Goal: Task Accomplishment & Management: Use online tool/utility

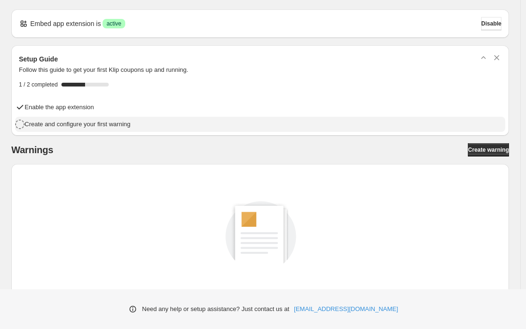
click at [110, 123] on h4 "Create and configure your first warning" at bounding box center [78, 124] width 106 height 9
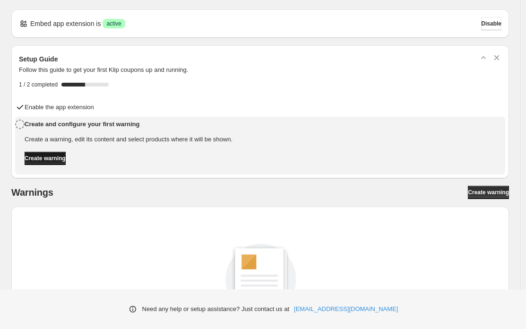
click at [56, 156] on span "Create warning" at bounding box center [45, 158] width 41 height 8
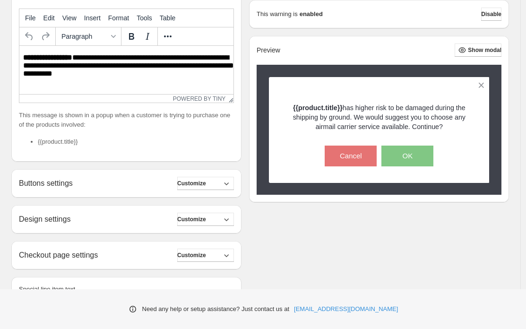
scroll to position [192, 0]
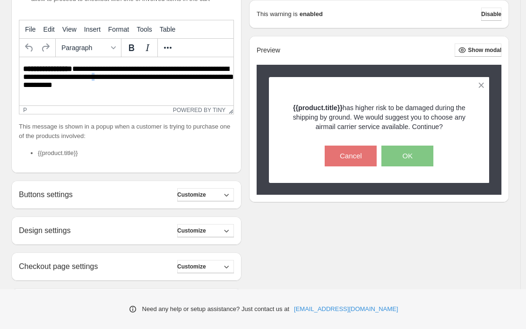
drag, startPoint x: 122, startPoint y: 79, endPoint x: 119, endPoint y: 83, distance: 5.0
click at [117, 81] on p "**********" at bounding box center [129, 78] width 212 height 26
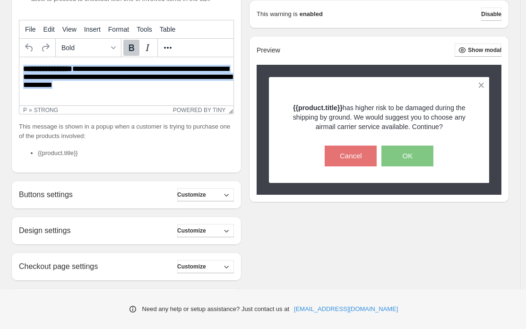
drag, startPoint x: 116, startPoint y: 89, endPoint x: -26, endPoint y: 63, distance: 145.1
click at [19, 63] on html "**********" at bounding box center [126, 77] width 214 height 41
paste body "Rich Text Area. Press ALT-0 for help."
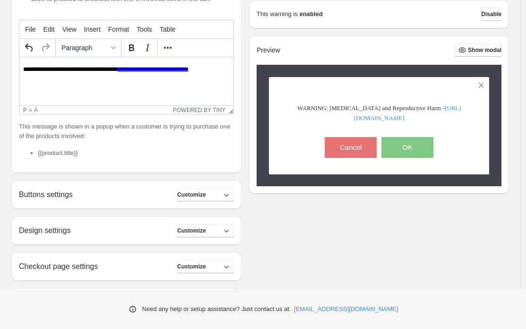
click at [67, 199] on h2 "Buttons settings" at bounding box center [46, 194] width 54 height 9
click at [205, 198] on span "Customize" at bounding box center [191, 195] width 29 height 8
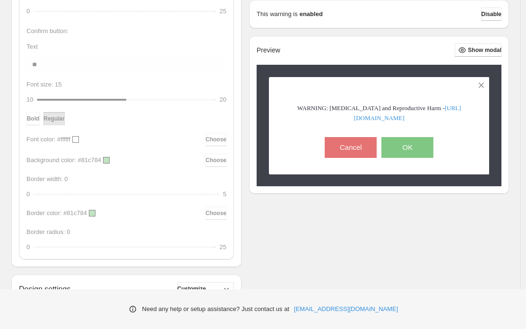
scroll to position [813, 0]
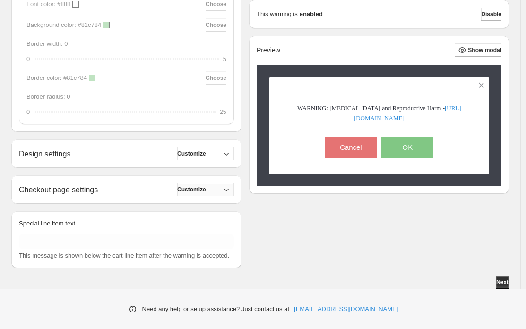
click at [201, 186] on span "Customize" at bounding box center [191, 190] width 29 height 8
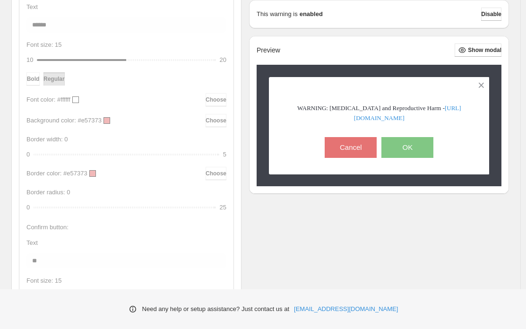
scroll to position [0, 0]
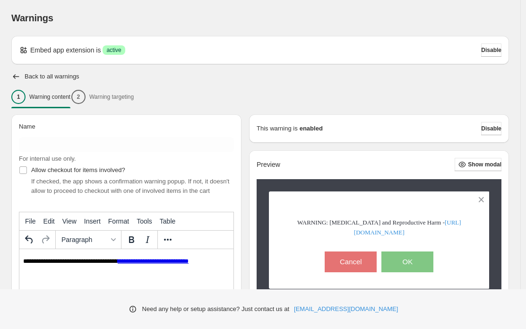
click at [123, 96] on div "1 Warning content 2 Warning targeting" at bounding box center [260, 97] width 498 height 20
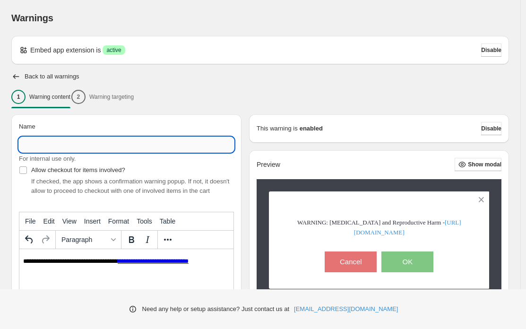
click at [92, 141] on input "Name" at bounding box center [126, 144] width 215 height 15
type input "***"
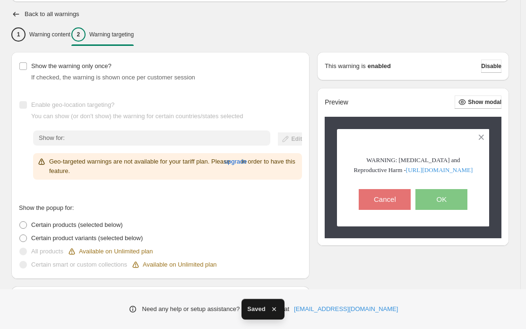
scroll to position [146, 0]
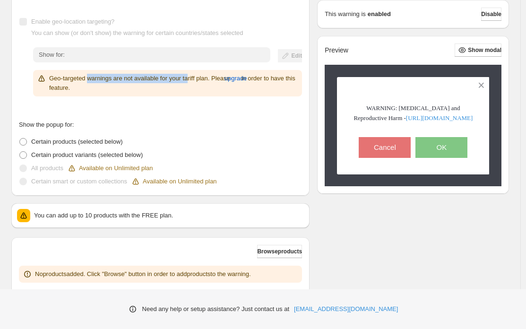
drag, startPoint x: 103, startPoint y: 78, endPoint x: 194, endPoint y: 76, distance: 90.8
click at [194, 76] on p "Geo-targeted warnings are not available for your tariff plan. Please upgrade in…" at bounding box center [173, 83] width 249 height 19
click at [113, 74] on p "Geo-targeted warnings are not available for your tariff plan. Please upgrade in…" at bounding box center [173, 83] width 249 height 19
drag, startPoint x: 101, startPoint y: 75, endPoint x: 204, endPoint y: 81, distance: 103.2
click at [204, 81] on p "Geo-targeted warnings are not available for your tariff plan. Please upgrade in…" at bounding box center [173, 83] width 249 height 19
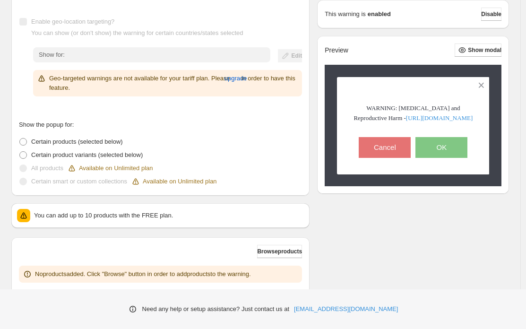
click at [94, 84] on p "Geo-targeted warnings are not available for your tariff plan. Please upgrade in…" at bounding box center [173, 83] width 249 height 19
click at [29, 154] on label "Certain product variants (selected below)" at bounding box center [81, 154] width 124 height 13
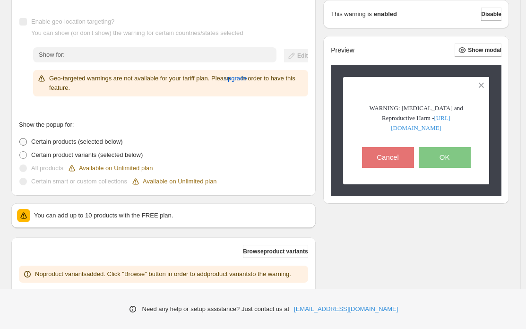
click at [36, 145] on span "Certain products (selected below)" at bounding box center [77, 141] width 92 height 7
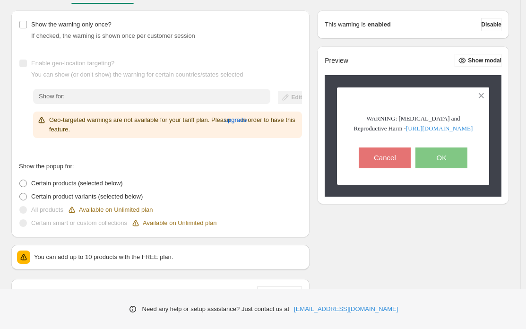
scroll to position [0, 0]
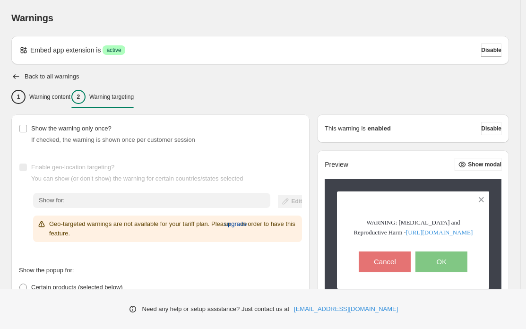
click at [247, 227] on span "upgrade" at bounding box center [235, 223] width 23 height 9
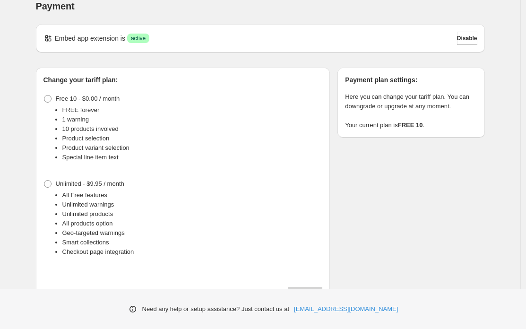
scroll to position [19, 0]
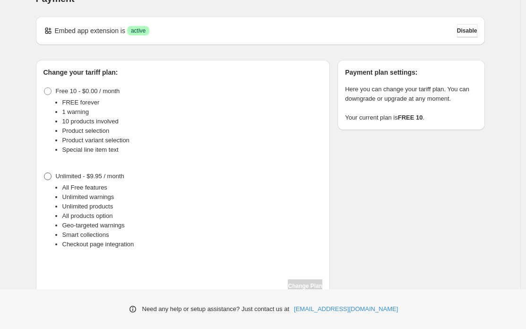
click at [70, 173] on span "Unlimited - $9.95 / month" at bounding box center [90, 175] width 69 height 7
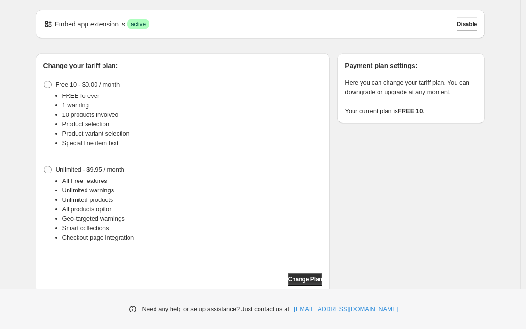
scroll to position [31, 0]
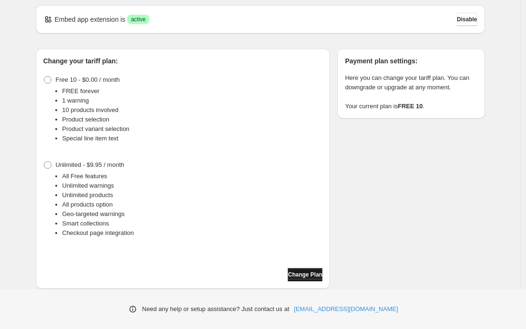
click at [321, 277] on button "Change Plan" at bounding box center [305, 274] width 34 height 13
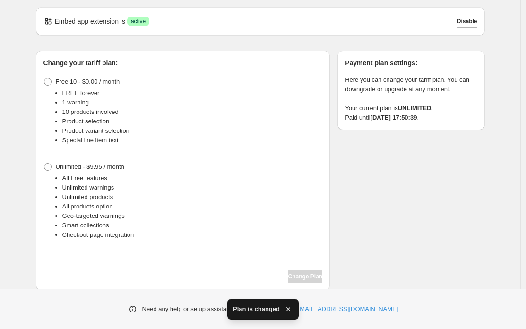
scroll to position [31, 0]
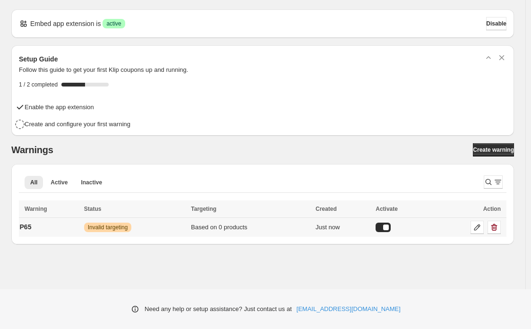
click at [107, 230] on span "Invalid targeting" at bounding box center [108, 227] width 40 height 8
click at [217, 226] on div "Based on 0 products" at bounding box center [250, 227] width 119 height 9
click at [476, 228] on icon at bounding box center [476, 227] width 9 height 9
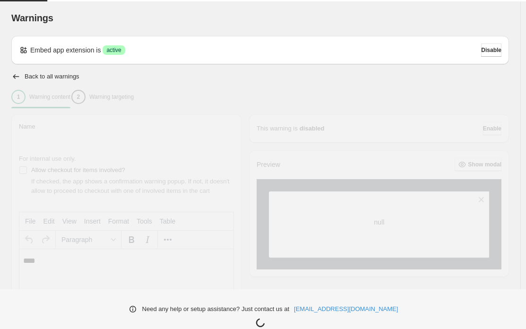
type input "***"
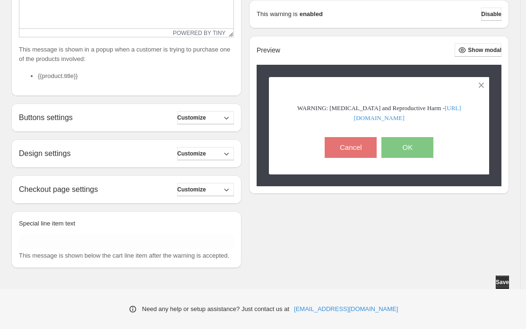
scroll to position [288, 0]
click at [201, 111] on button "Customize" at bounding box center [205, 117] width 57 height 13
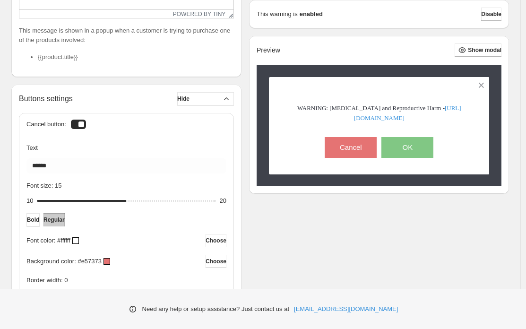
click at [76, 129] on div at bounding box center [78, 124] width 15 height 9
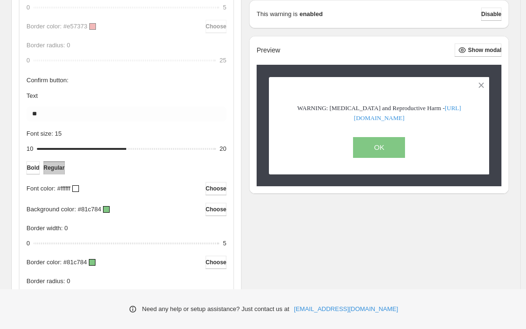
scroll to position [674, 0]
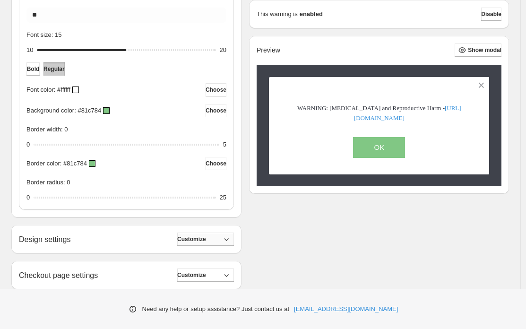
click at [205, 243] on span "Customize" at bounding box center [191, 239] width 29 height 8
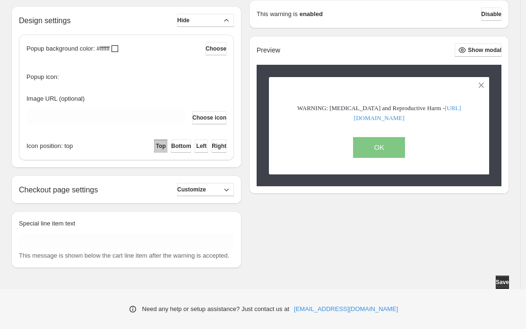
scroll to position [912, 0]
click at [206, 186] on span "Customize" at bounding box center [191, 190] width 29 height 8
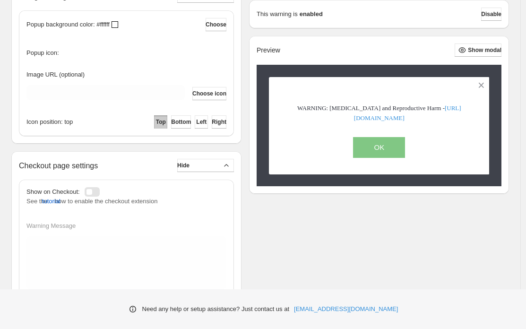
click at [93, 197] on div at bounding box center [92, 191] width 15 height 9
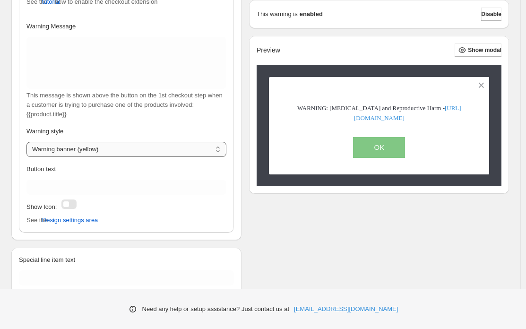
click at [60, 157] on select "**********" at bounding box center [126, 149] width 200 height 15
select select "********"
click at [26, 151] on select "**********" at bounding box center [126, 149] width 200 height 15
click at [59, 187] on div "Button text" at bounding box center [126, 179] width 200 height 30
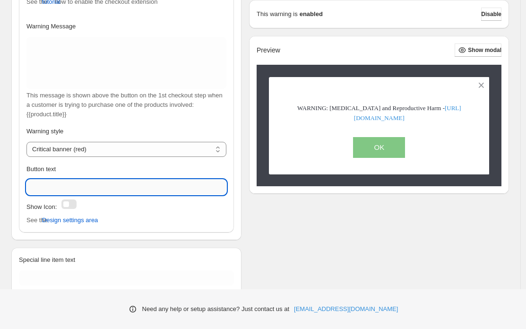
click at [61, 191] on input "Button text" at bounding box center [126, 187] width 200 height 15
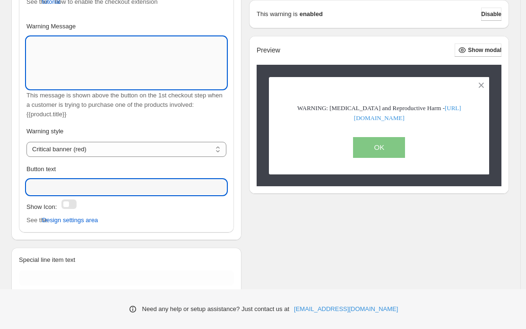
click at [70, 81] on textarea "Warning Message" at bounding box center [126, 63] width 200 height 52
paste textarea "**********"
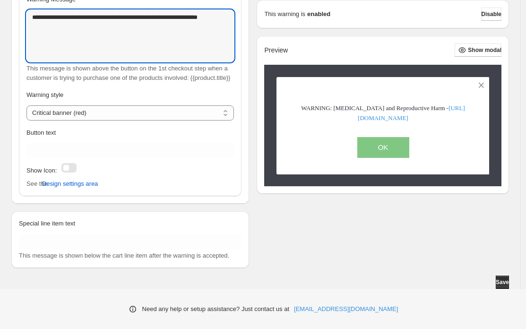
scroll to position [1172, 0]
type textarea "**********"
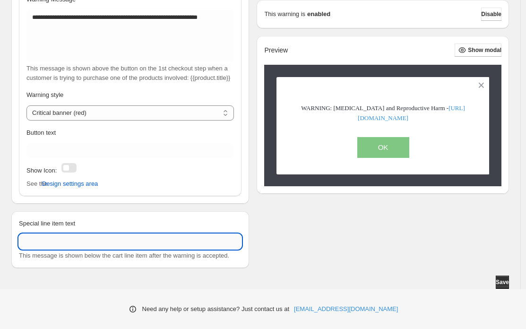
click at [61, 234] on input "Special line item text" at bounding box center [130, 241] width 223 height 15
paste input "**********"
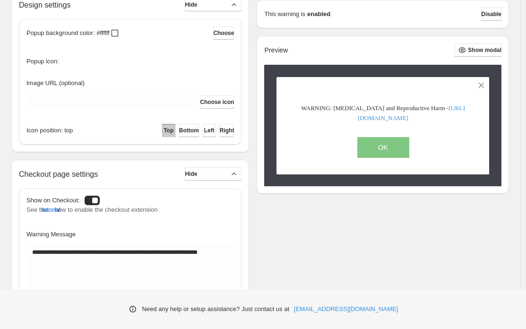
scroll to position [1021, 0]
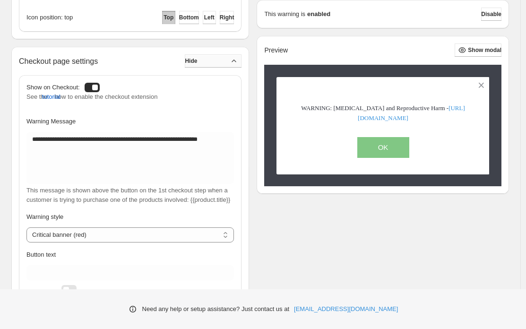
type input "**********"
click at [192, 65] on span "Hide" at bounding box center [191, 61] width 12 height 8
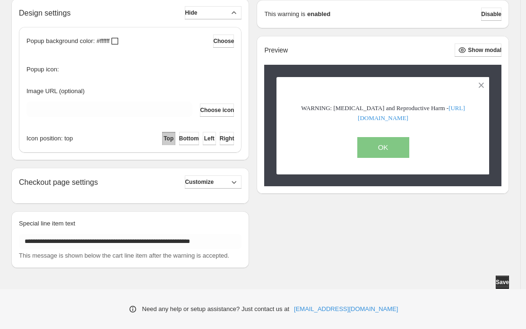
scroll to position [912, 0]
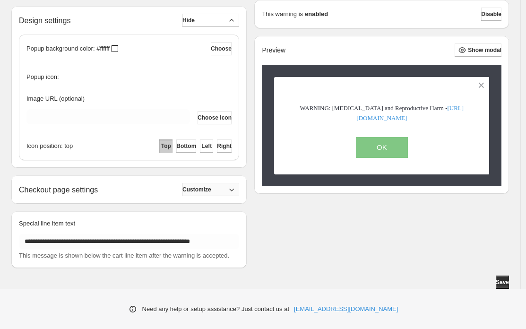
click at [207, 186] on span "Customize" at bounding box center [196, 190] width 29 height 8
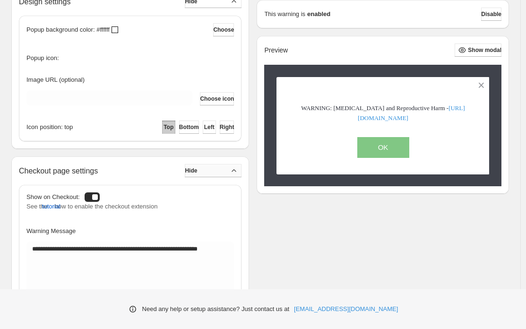
click at [206, 177] on button "Hide" at bounding box center [213, 170] width 57 height 13
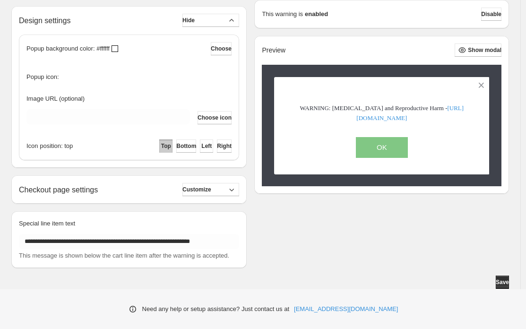
scroll to position [893, 0]
click at [192, 24] on span "Hide" at bounding box center [188, 21] width 12 height 8
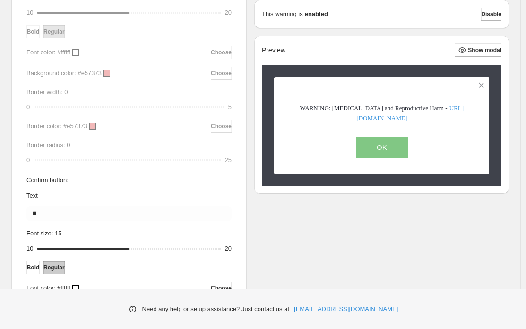
scroll to position [606, 0]
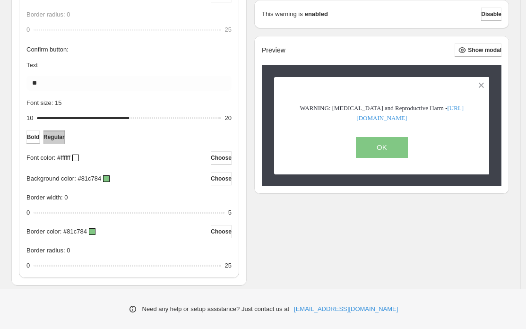
click at [65, 141] on span "Regular" at bounding box center [53, 137] width 21 height 8
click at [40, 144] on button "Bold" at bounding box center [32, 136] width 13 height 13
drag, startPoint x: 129, startPoint y: 128, endPoint x: 114, endPoint y: 126, distance: 14.2
type input "**"
click at [114, 125] on input "Font size: 14" at bounding box center [129, 118] width 184 height 13
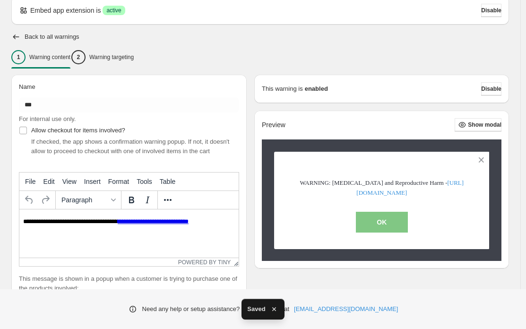
scroll to position [0, 0]
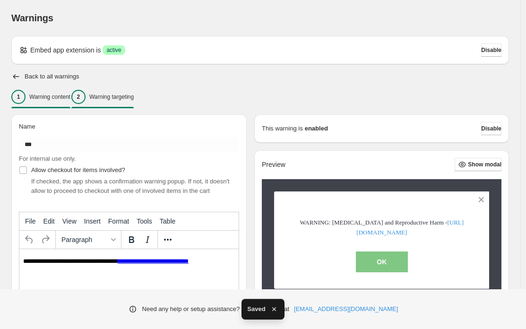
click at [121, 103] on div "2 Warning targeting" at bounding box center [102, 97] width 62 height 14
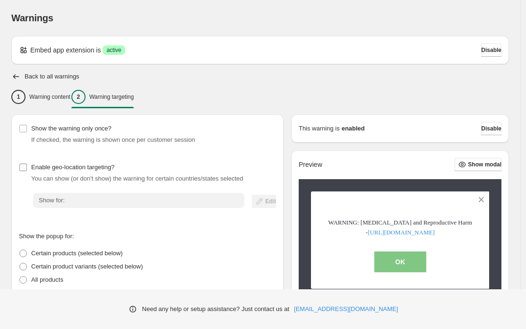
click at [36, 167] on span "Enable geo-location targeting?" at bounding box center [72, 166] width 83 height 7
click at [263, 197] on icon "button" at bounding box center [259, 201] width 9 height 9
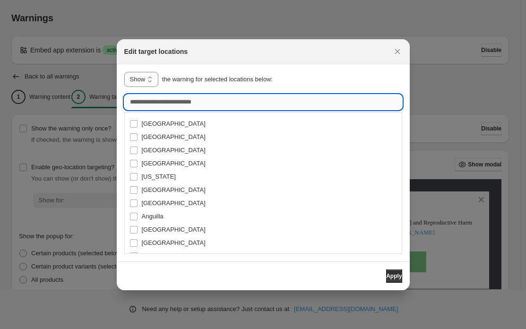
click at [168, 98] on input ":r1g:" at bounding box center [263, 101] width 278 height 15
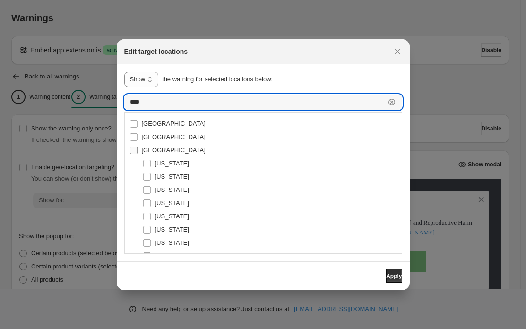
type input "****"
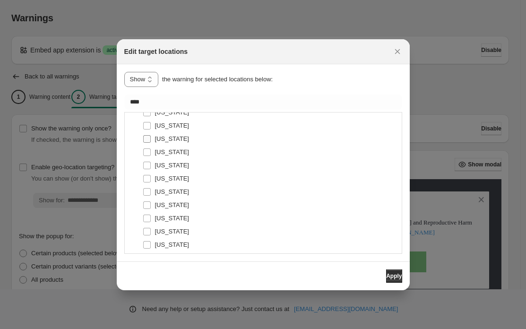
scroll to position [103, 0]
type input "**********"
click at [390, 274] on span "Apply" at bounding box center [394, 276] width 16 height 8
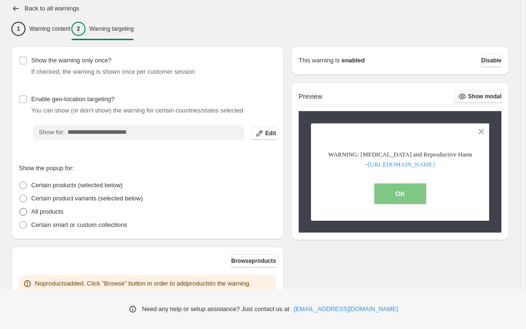
click at [63, 213] on p "All products" at bounding box center [47, 211] width 32 height 9
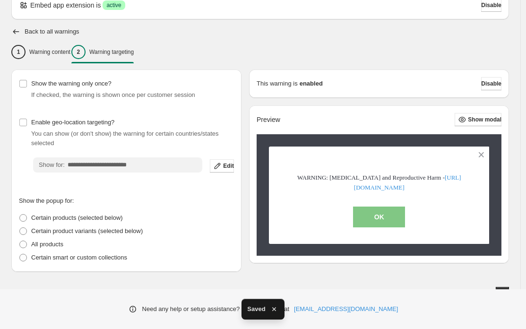
scroll to position [56, 0]
